Goal: Task Accomplishment & Management: Manage account settings

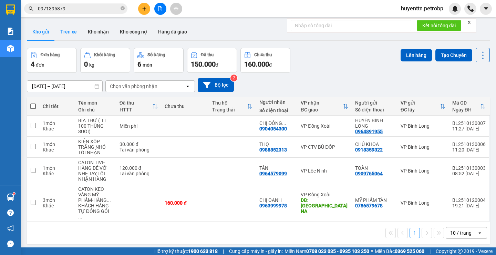
click at [69, 31] on button "Trên xe" at bounding box center [69, 31] width 28 height 17
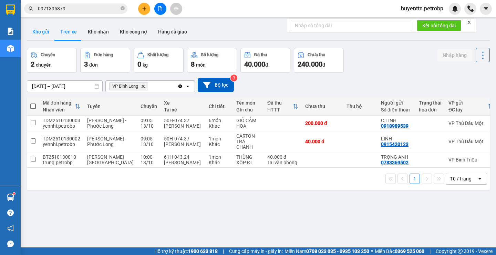
click at [40, 31] on button "Kho gửi" at bounding box center [41, 31] width 28 height 17
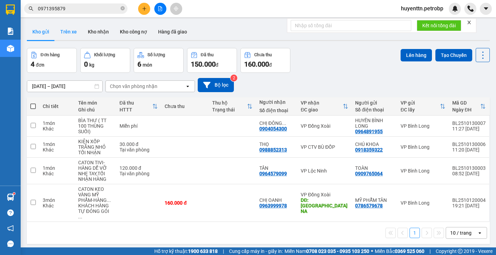
click at [67, 29] on button "Trên xe" at bounding box center [69, 31] width 28 height 17
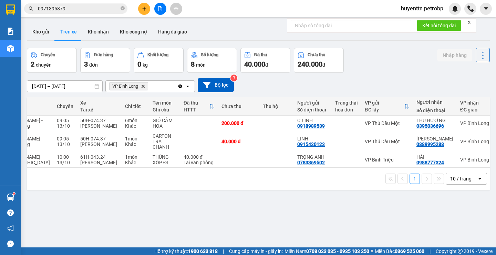
scroll to position [0, 106]
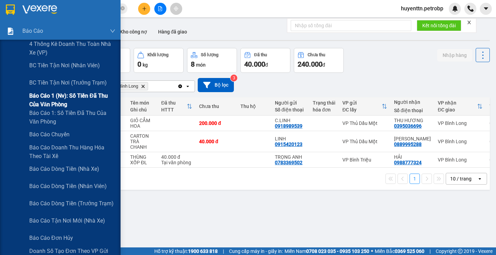
click at [67, 94] on span "Báo cáo 1 (nv): Số tiền đã thu của văn phòng" at bounding box center [72, 99] width 86 height 17
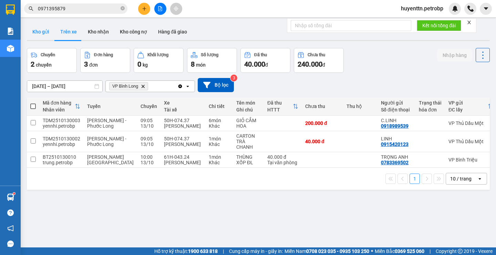
click at [42, 37] on button "Kho gửi" at bounding box center [41, 31] width 28 height 17
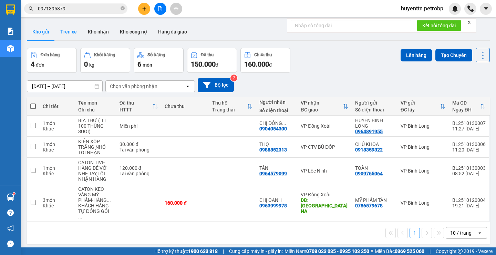
click at [70, 33] on button "Trên xe" at bounding box center [69, 31] width 28 height 17
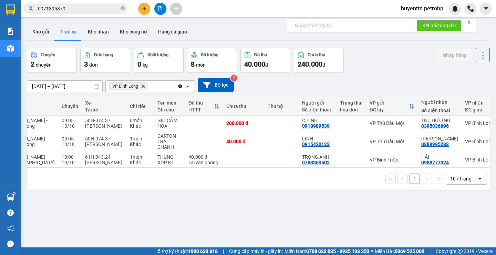
scroll to position [0, 106]
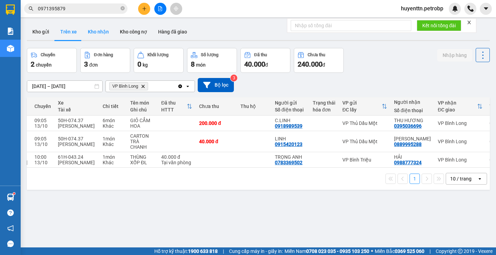
click at [94, 32] on button "Kho nhận" at bounding box center [98, 31] width 32 height 17
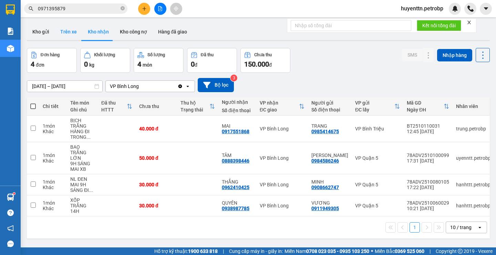
click at [70, 34] on button "Trên xe" at bounding box center [69, 31] width 28 height 17
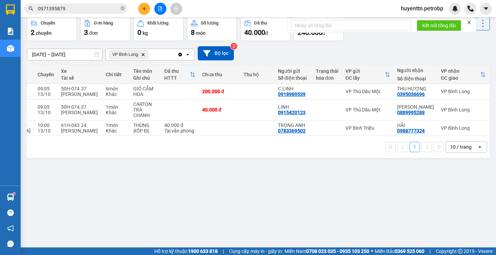
scroll to position [0, 106]
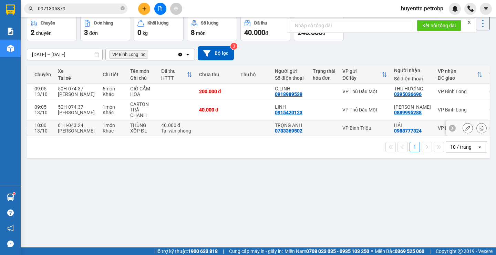
click at [477, 134] on button at bounding box center [482, 128] width 10 height 12
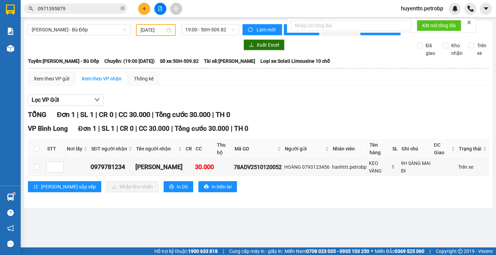
click at [476, 134] on div "VP Bình Long Đơn 1 | SL 1 | CR 0 | CC 30.000 | Tổng cước 30.000 | TH 0" at bounding box center [258, 128] width 461 height 10
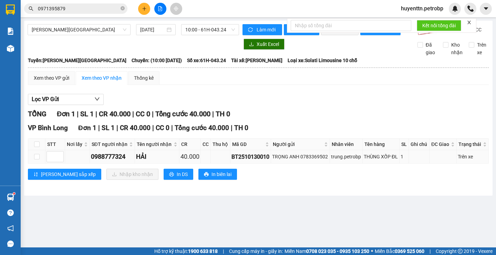
type input "[DATE]"
drag, startPoint x: 37, startPoint y: 149, endPoint x: 63, endPoint y: 159, distance: 28.6
click at [39, 147] on input "checkbox" at bounding box center [37, 144] width 6 height 6
checkbox input "true"
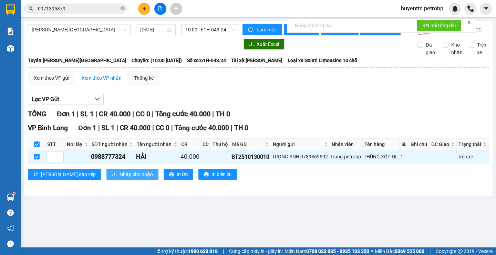
click at [120, 178] on span "Nhập kho nhận" at bounding box center [136, 174] width 33 height 8
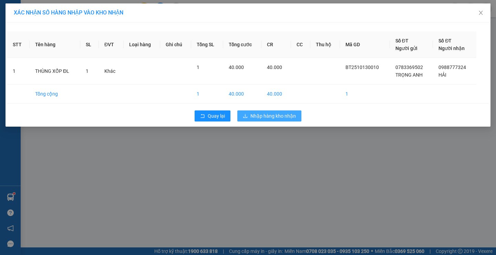
click at [270, 117] on span "Nhập hàng kho nhận" at bounding box center [274, 116] width 46 height 8
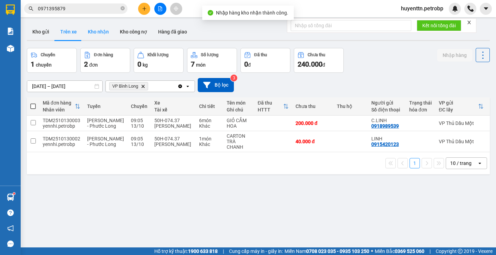
click at [98, 33] on button "Kho nhận" at bounding box center [98, 31] width 32 height 17
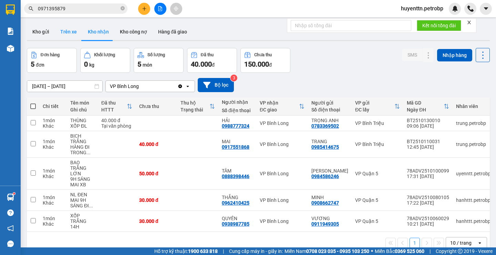
click at [66, 33] on button "Trên xe" at bounding box center [69, 31] width 28 height 17
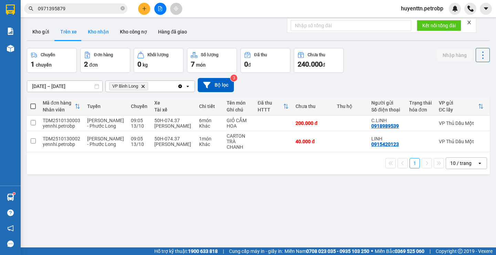
click at [97, 33] on button "Kho nhận" at bounding box center [98, 31] width 32 height 17
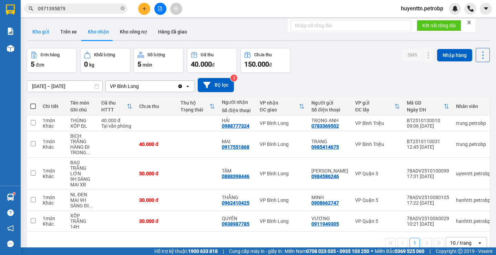
click at [42, 32] on button "Kho gửi" at bounding box center [41, 31] width 28 height 17
